Goal: Navigation & Orientation: Find specific page/section

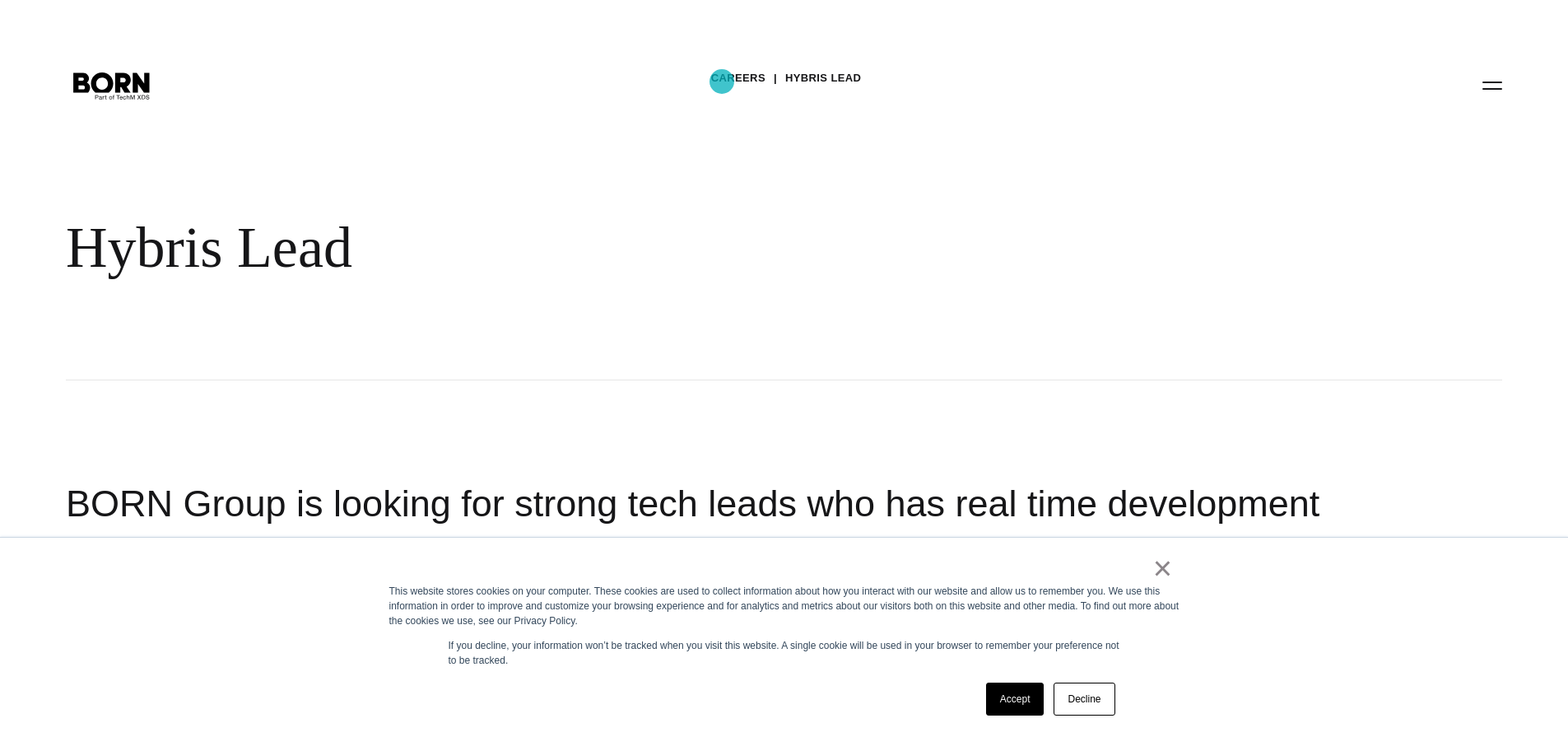
click at [729, 78] on link "Careers" at bounding box center [737, 78] width 54 height 25
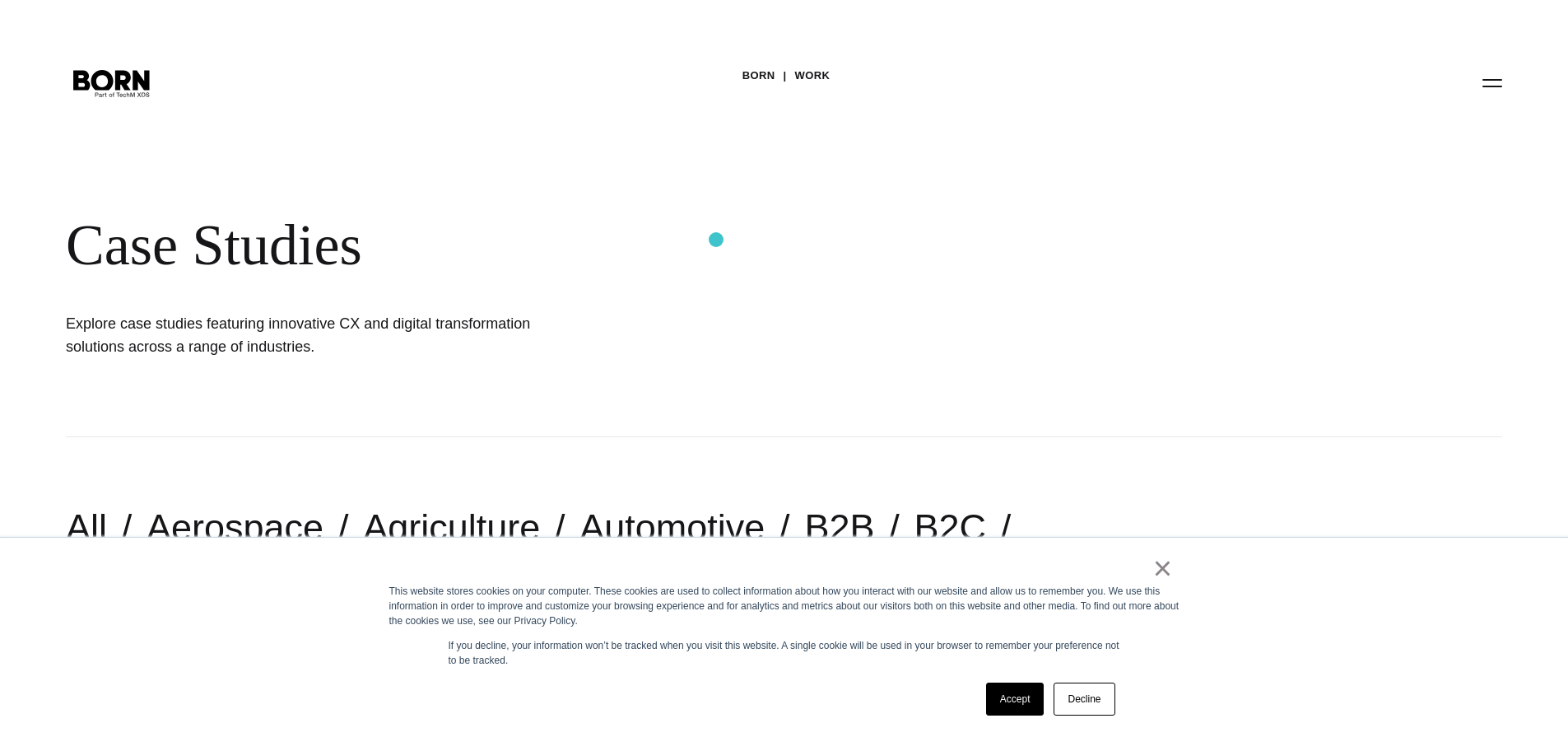
scroll to position [3, 0]
click at [53, 59] on div "BORN Work Case Studies Explore case studies featuring innovative CX and digital…" at bounding box center [784, 217] width 1568 height 440
click at [83, 75] on icon ".st0{display:none;} .st1{display:inline;} .st2{font-family:'HelveticaNeue-Mediu…" at bounding box center [111, 81] width 105 height 43
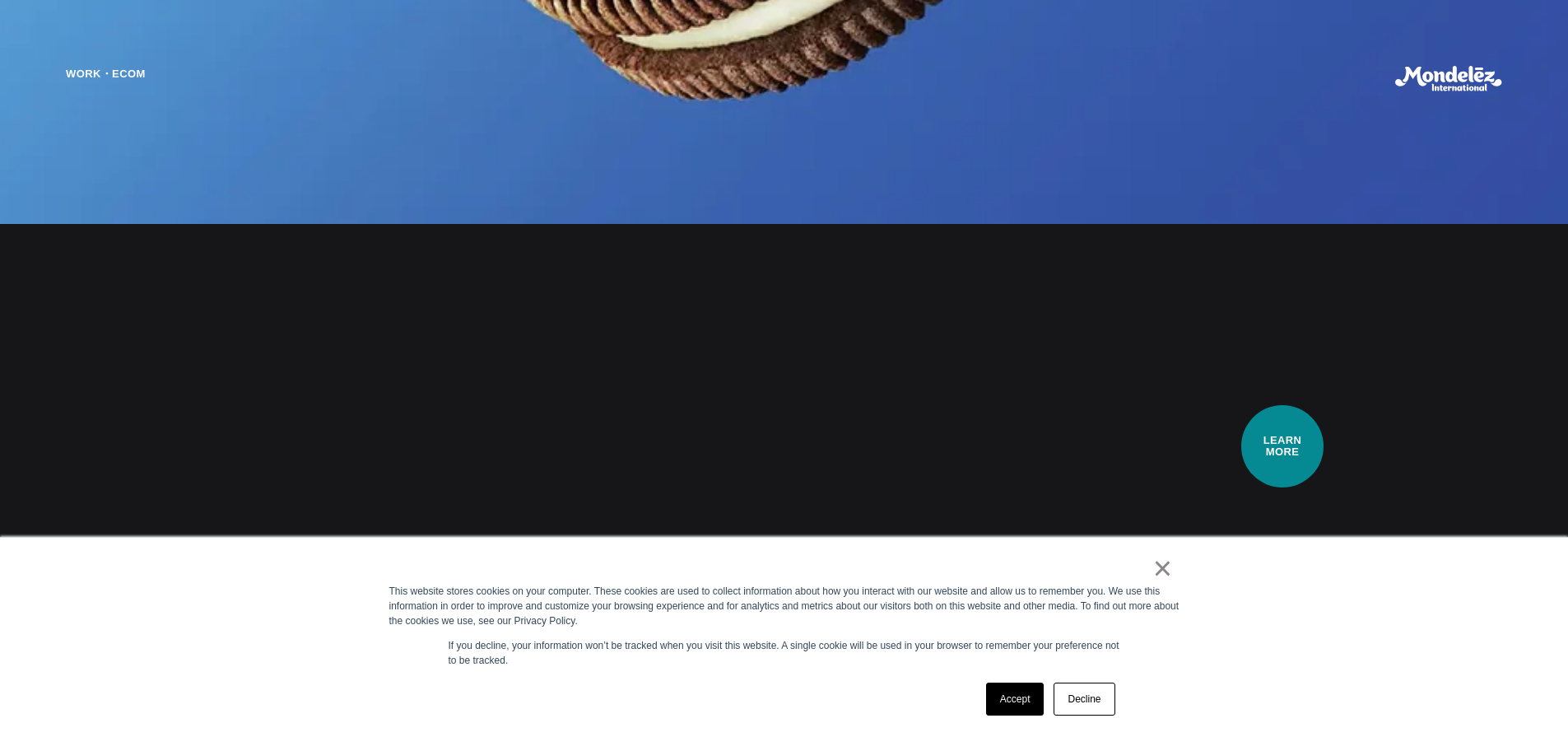
scroll to position [2376, 0]
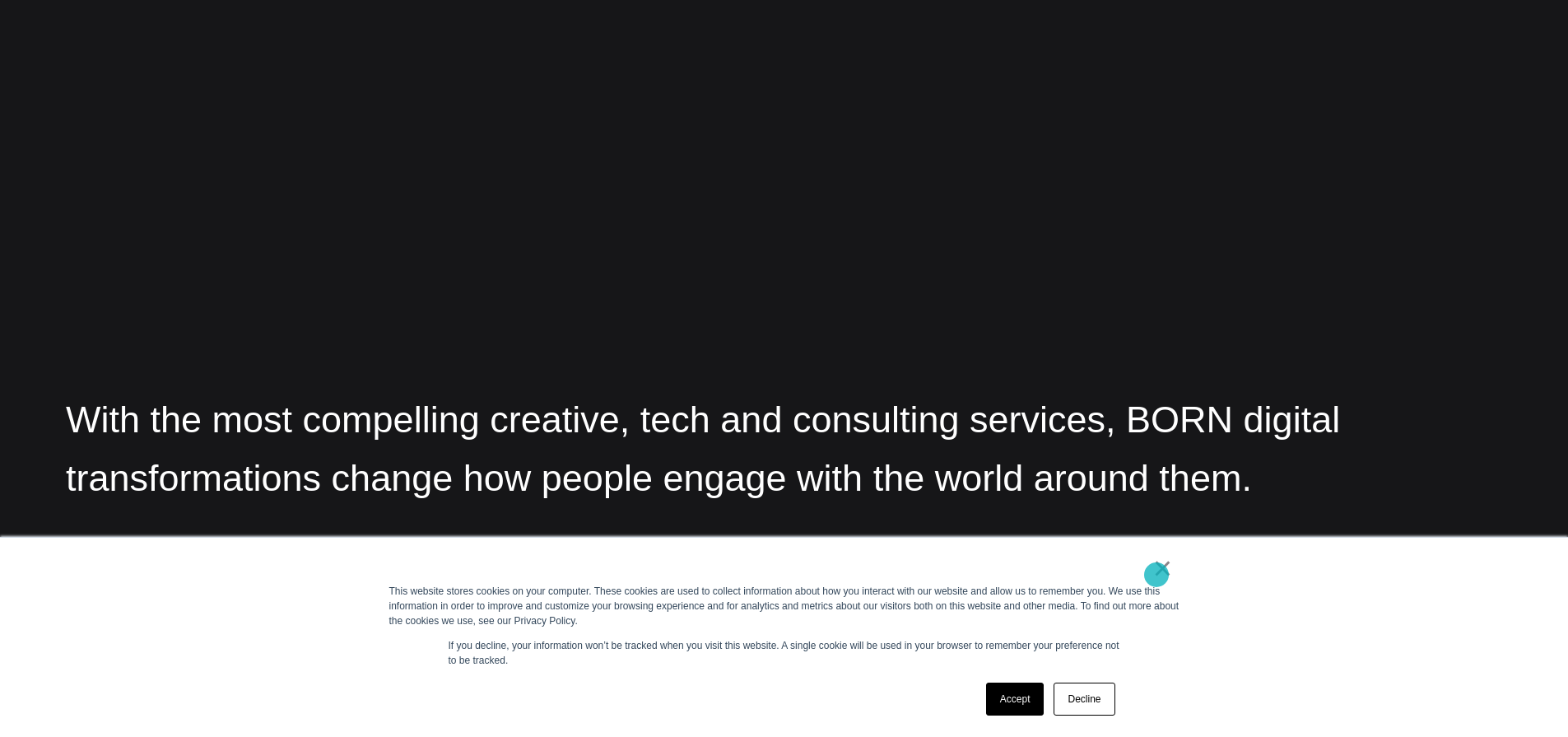
click at [1157, 575] on link "×" at bounding box center [1163, 569] width 20 height 15
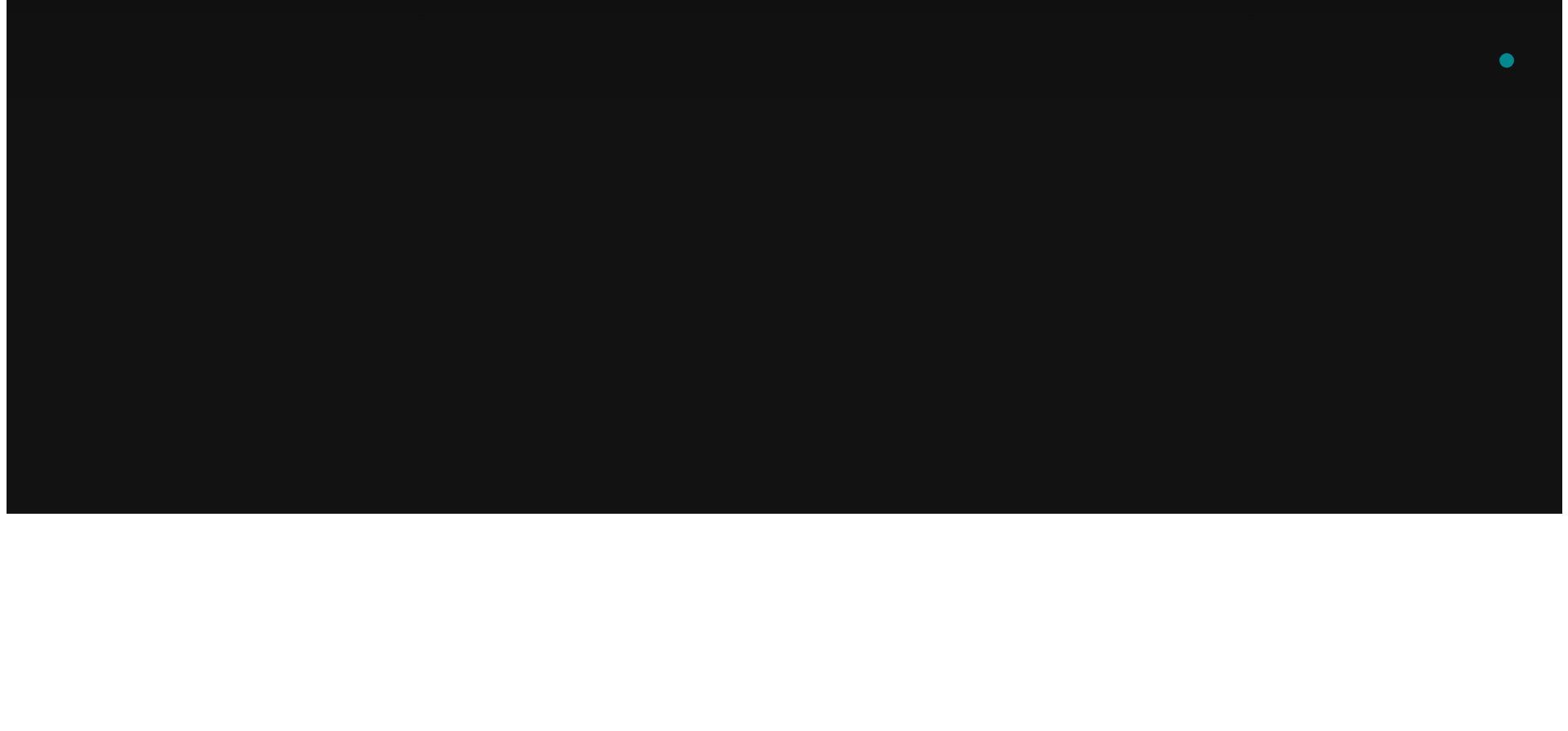
scroll to position [0, 0]
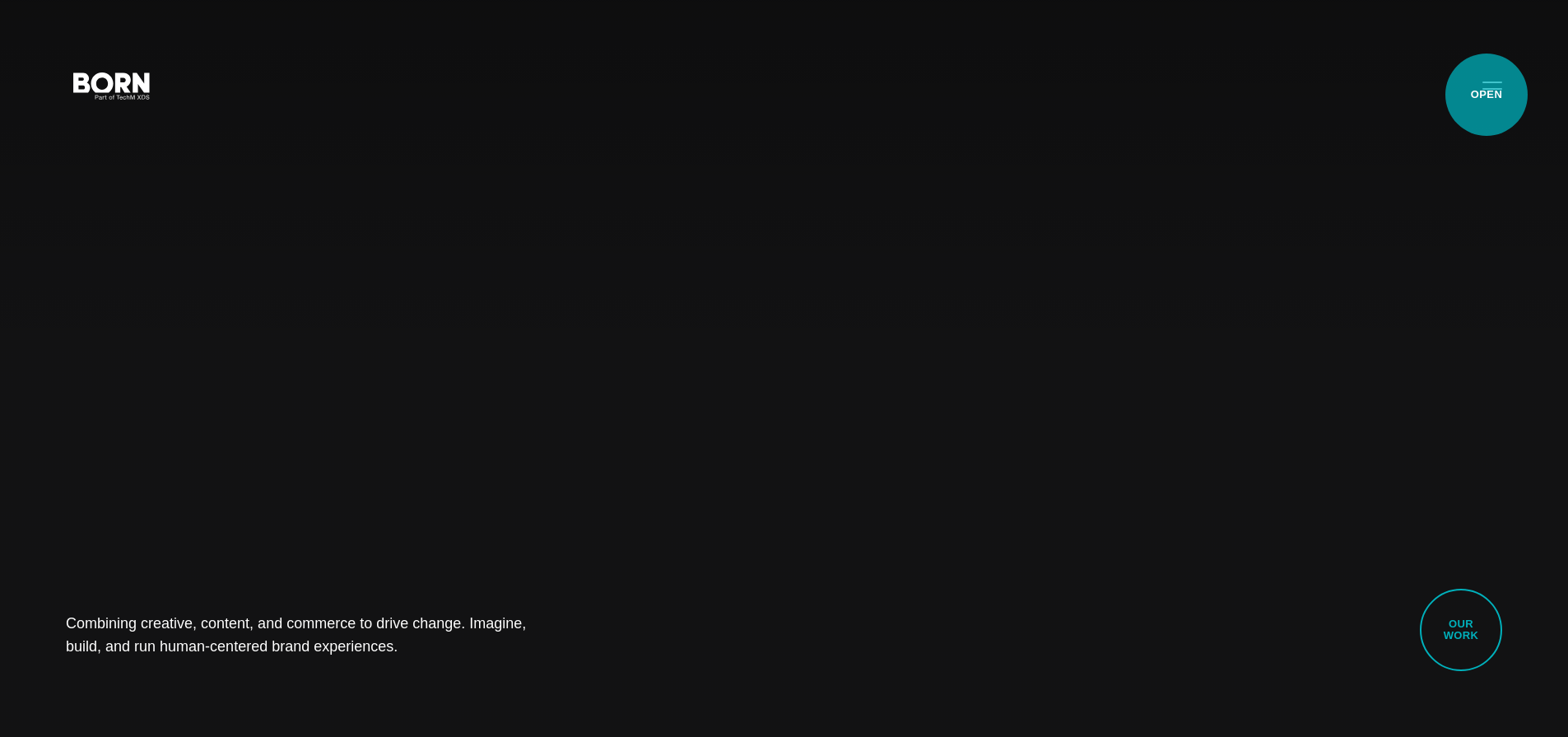
click at [1487, 95] on button "Primary Menu" at bounding box center [1493, 85] width 40 height 34
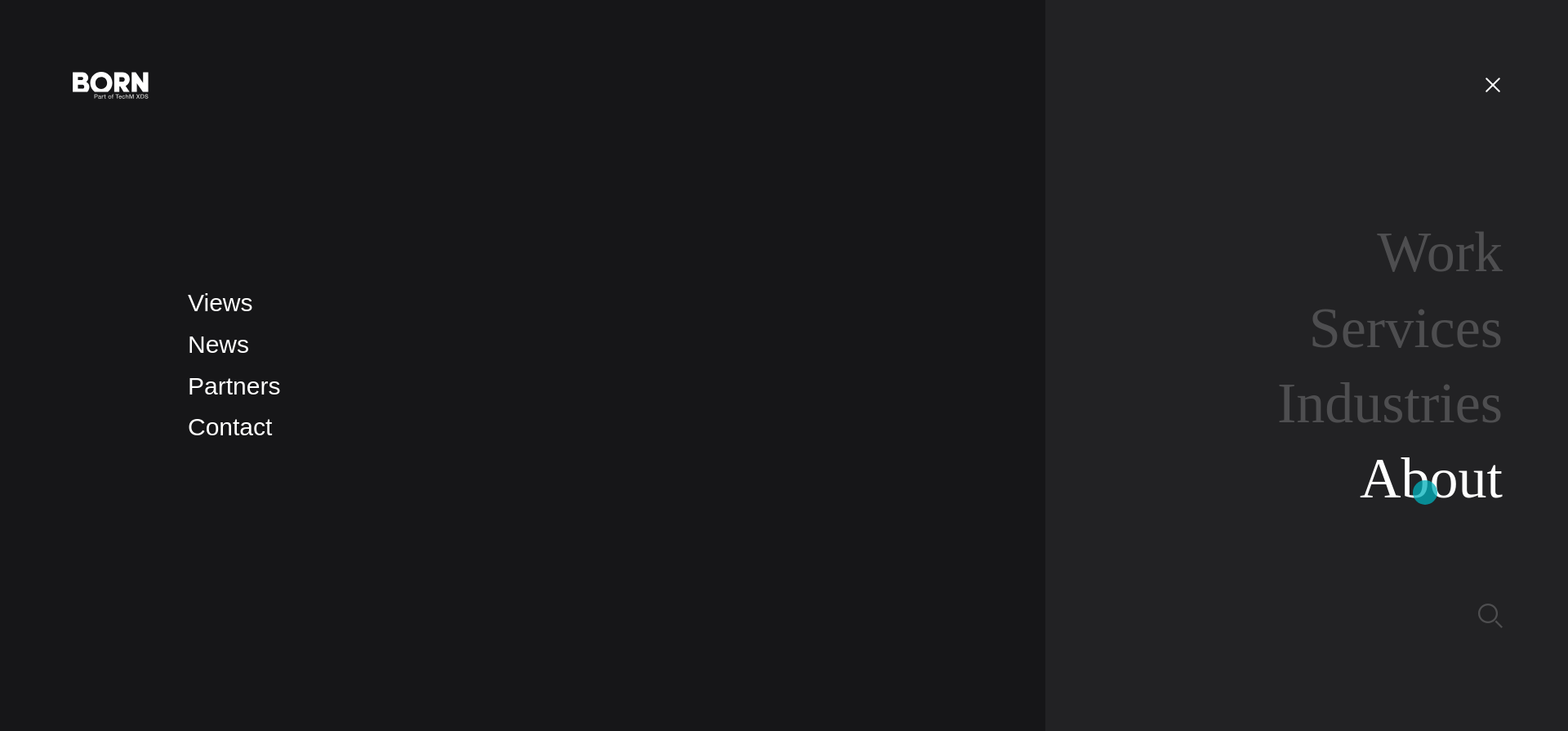
click at [1426, 493] on link "About" at bounding box center [1431, 478] width 143 height 63
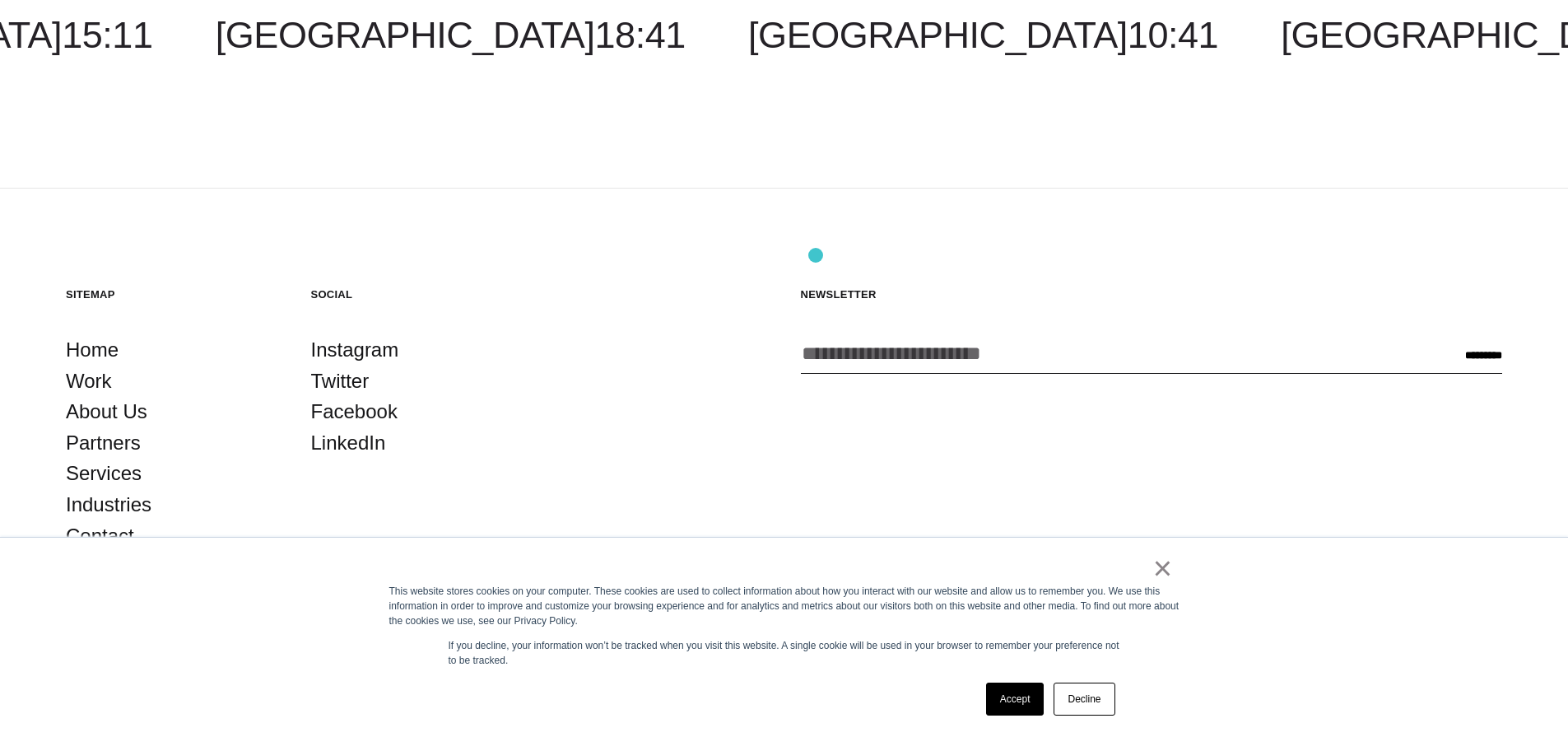
scroll to position [6203, 0]
